Goal: Task Accomplishment & Management: Use online tool/utility

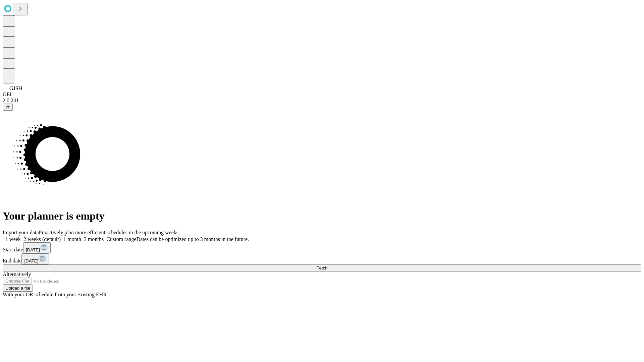
click at [327, 266] on span "Fetch" at bounding box center [321, 268] width 11 height 5
